Goal: Communication & Community: Participate in discussion

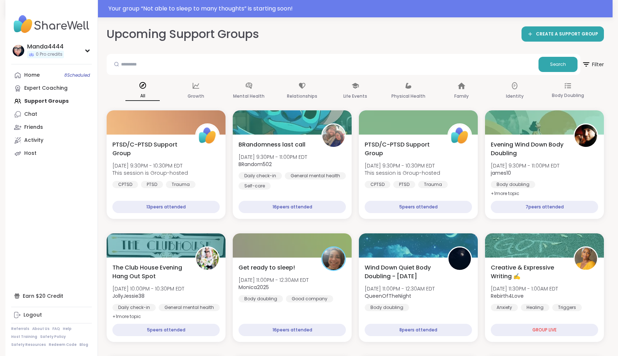
scroll to position [423, 0]
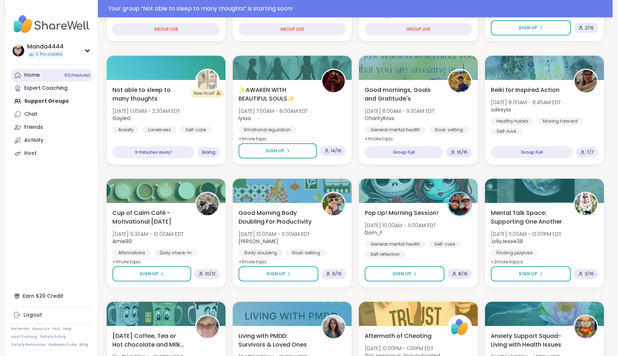
click at [33, 73] on div "Home 8 Scheduled" at bounding box center [32, 75] width 16 height 7
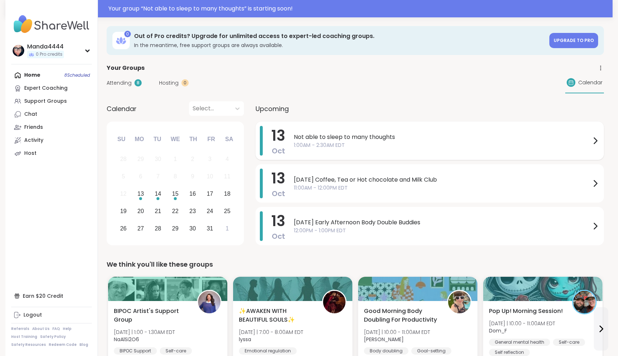
click at [385, 150] on div "Not able to sleep to many thoughts 1:00AM - 2:30AM EDT" at bounding box center [447, 141] width 306 height 30
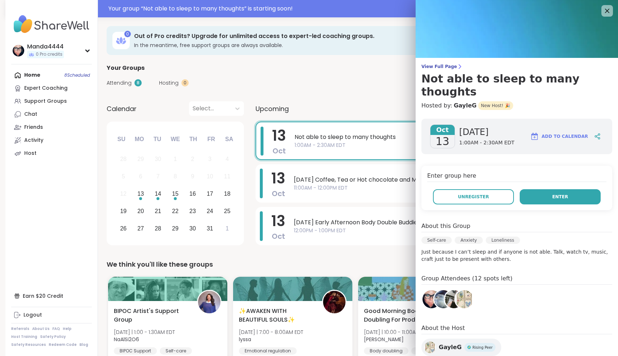
click at [562, 193] on span "Enter" at bounding box center [560, 196] width 16 height 7
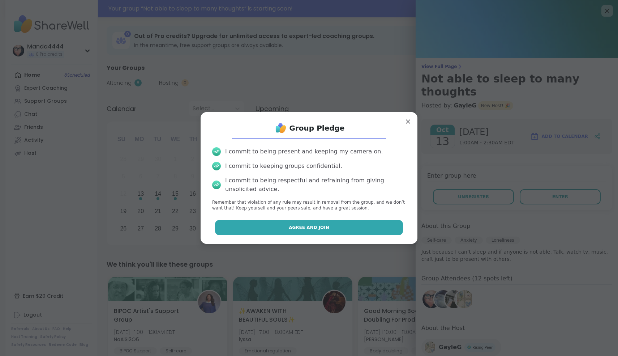
click at [358, 226] on button "Agree and Join" at bounding box center [309, 227] width 188 height 15
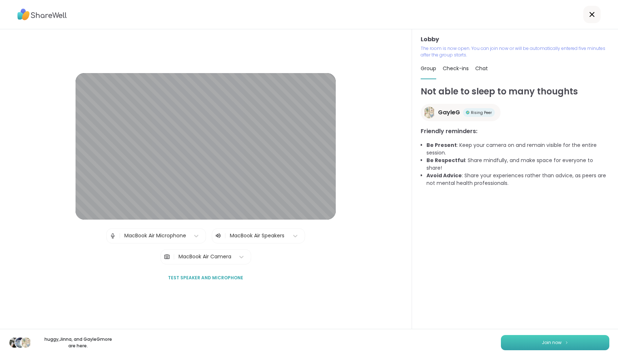
click at [548, 344] on span "Join now" at bounding box center [552, 342] width 20 height 7
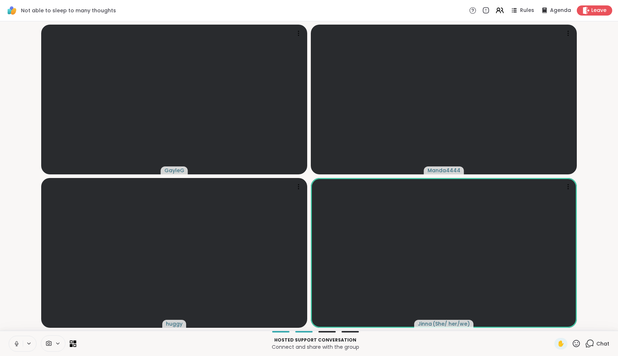
click at [17, 346] on icon at bounding box center [16, 345] width 0 height 1
click at [17, 346] on icon at bounding box center [16, 343] width 5 height 5
drag, startPoint x: 24, startPoint y: 346, endPoint x: 24, endPoint y: 342, distance: 4.7
click at [24, 342] on button at bounding box center [29, 343] width 13 height 6
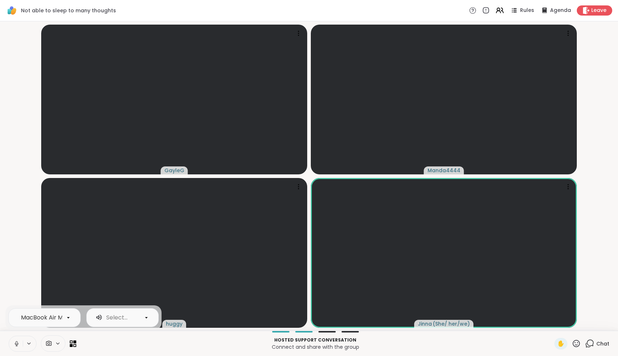
click at [18, 347] on button at bounding box center [16, 343] width 14 height 15
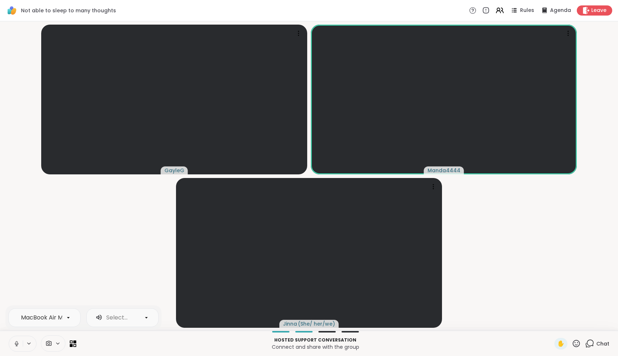
click at [18, 347] on button at bounding box center [16, 343] width 14 height 15
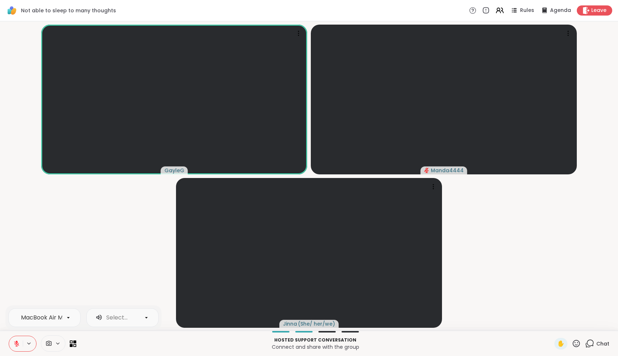
click at [18, 347] on button at bounding box center [16, 343] width 14 height 15
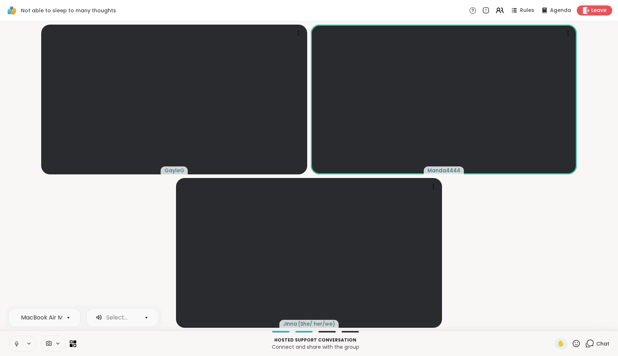
click at [18, 347] on button at bounding box center [16, 343] width 14 height 15
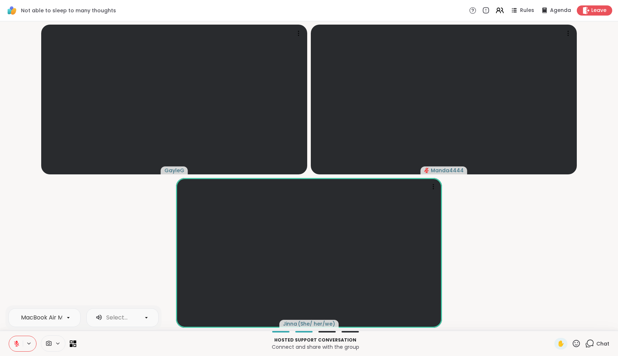
click at [18, 347] on button at bounding box center [16, 343] width 14 height 15
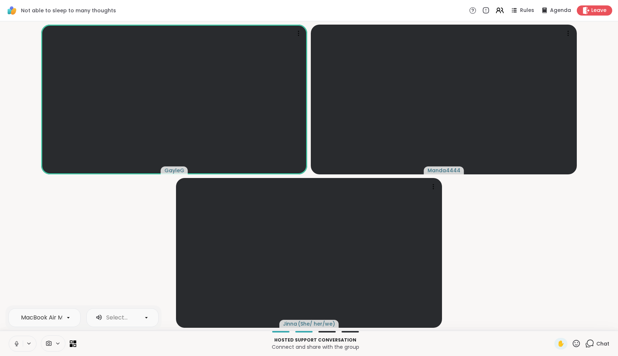
click at [16, 347] on button at bounding box center [16, 343] width 14 height 15
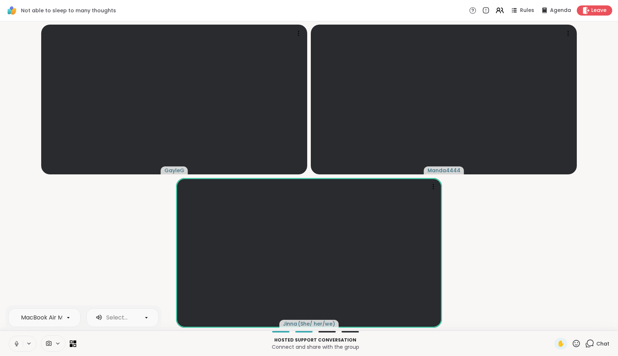
click at [19, 342] on icon at bounding box center [16, 343] width 7 height 7
click at [19, 342] on icon at bounding box center [15, 343] width 7 height 7
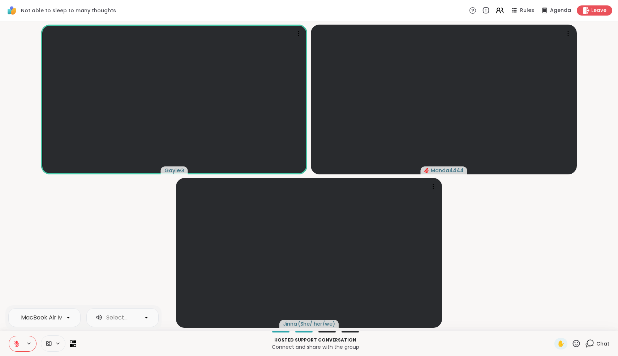
click at [19, 342] on icon at bounding box center [16, 343] width 7 height 7
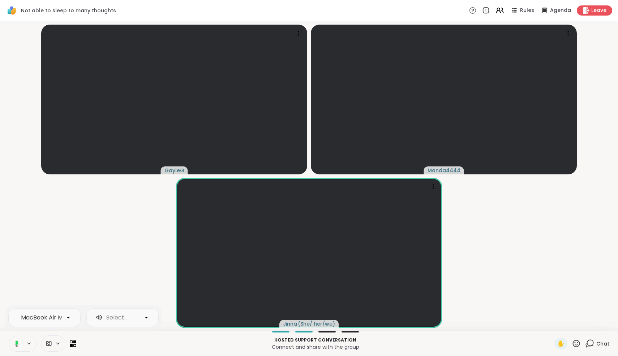
click at [19, 342] on icon at bounding box center [15, 343] width 7 height 7
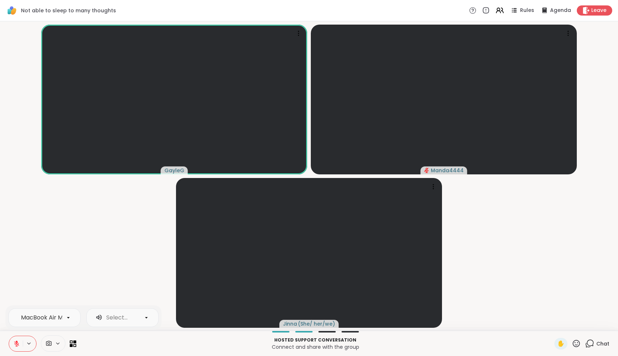
click at [19, 342] on icon at bounding box center [16, 343] width 7 height 7
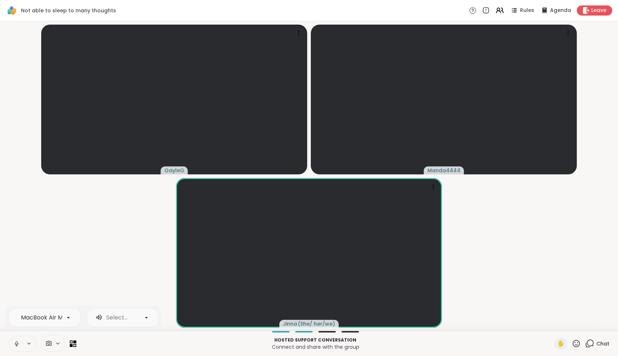
click at [19, 342] on icon at bounding box center [16, 343] width 7 height 7
click at [18, 342] on icon at bounding box center [16, 343] width 7 height 7
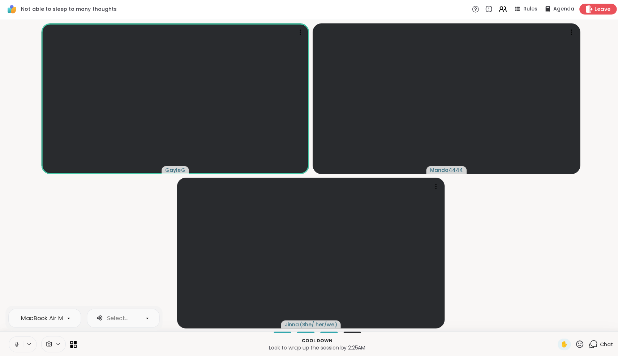
click at [597, 15] on div "Leave" at bounding box center [594, 10] width 37 height 10
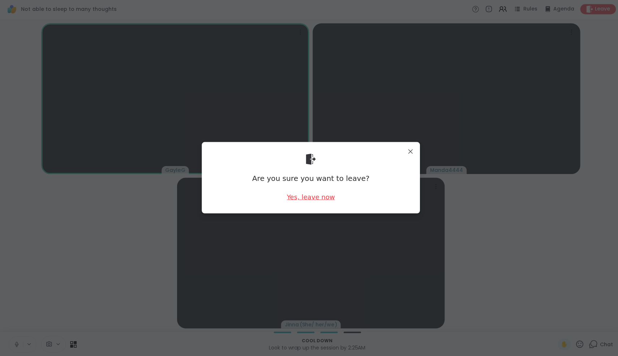
click at [309, 196] on div "Yes, leave now" at bounding box center [309, 196] width 48 height 9
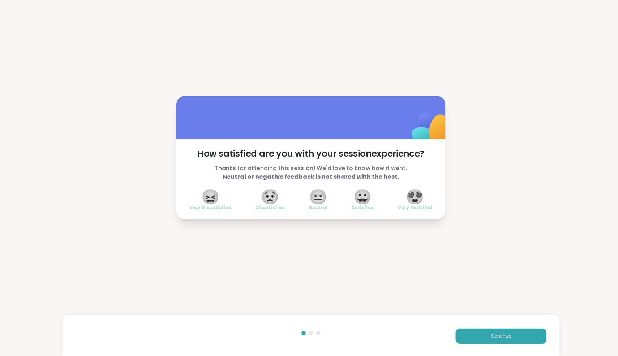
click at [416, 198] on span "😍" at bounding box center [413, 196] width 18 height 13
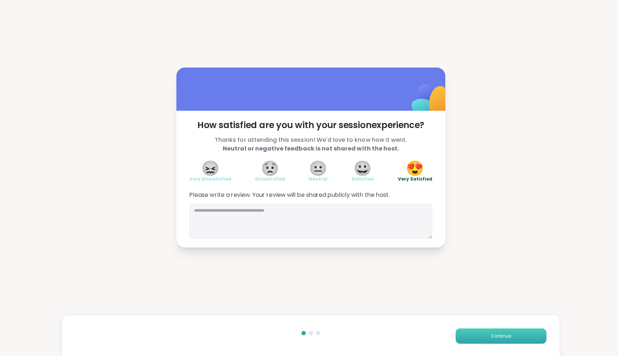
click at [500, 336] on span "Continue" at bounding box center [498, 335] width 20 height 7
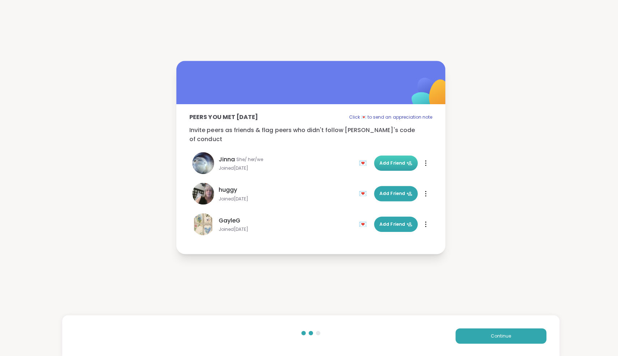
click at [396, 160] on span "Add Friend" at bounding box center [393, 163] width 33 height 7
click at [394, 221] on span "Add Friend" at bounding box center [393, 224] width 33 height 7
click at [510, 333] on button "Continue" at bounding box center [498, 335] width 90 height 15
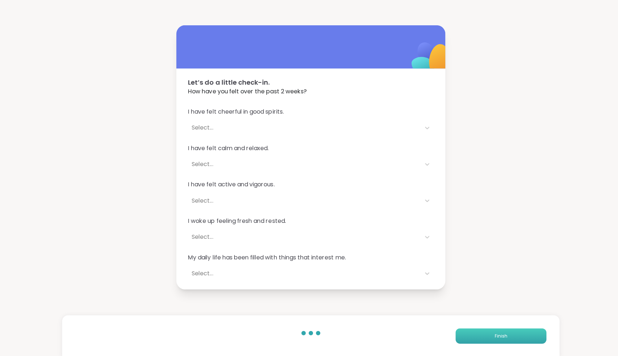
click at [510, 333] on button "Finish" at bounding box center [498, 335] width 90 height 15
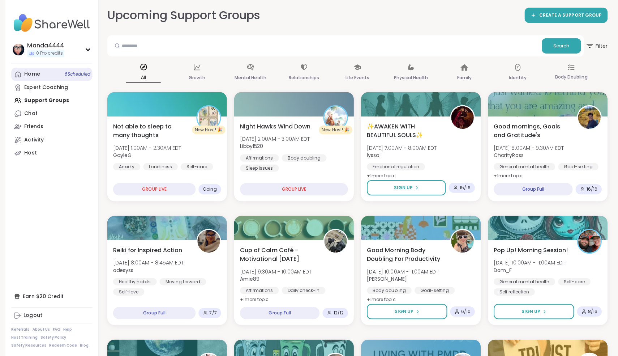
click at [26, 75] on div "Home 8 Scheduled" at bounding box center [32, 75] width 16 height 7
